Goal: Transaction & Acquisition: Purchase product/service

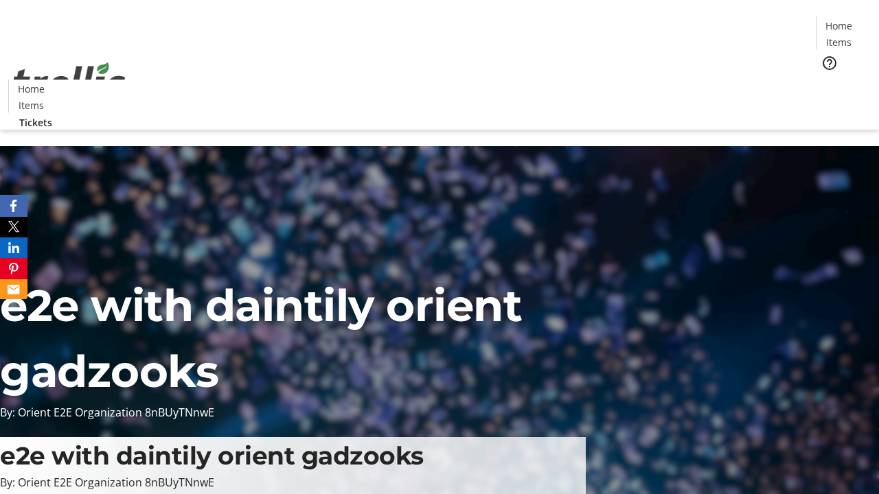
click at [826, 80] on span "Tickets" at bounding box center [842, 87] width 33 height 14
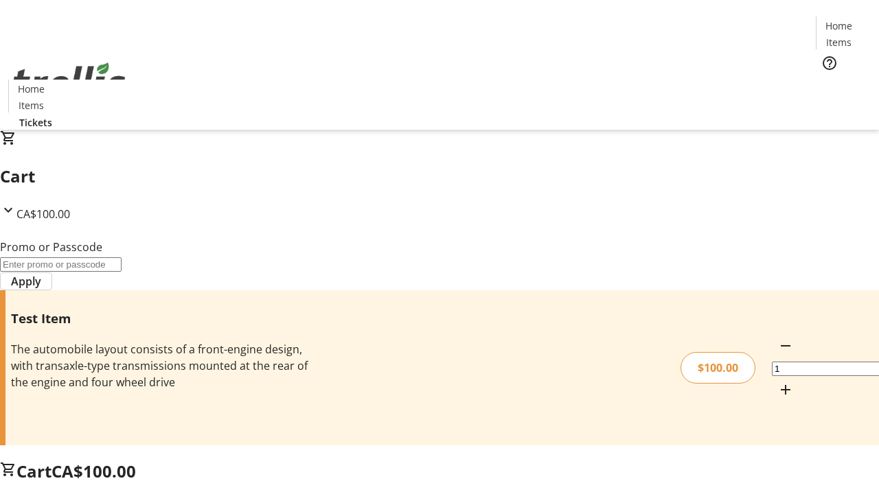
type input "PERCENT"
